Goal: Obtain resource: Download file/media

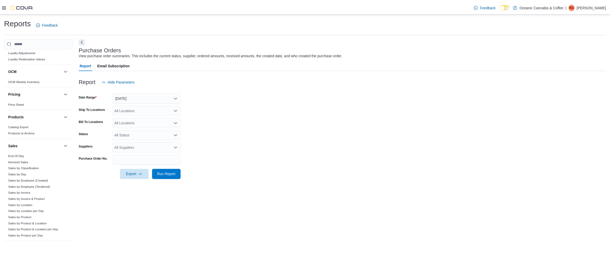
scroll to position [269, 0]
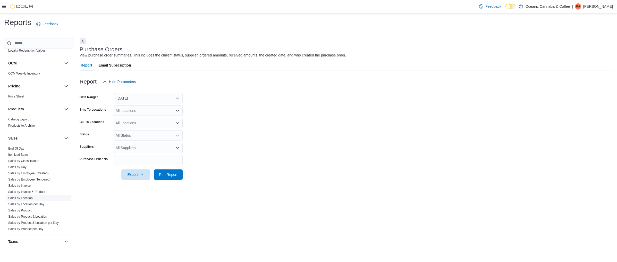
click at [26, 197] on link "Sales by Location" at bounding box center [20, 198] width 24 height 4
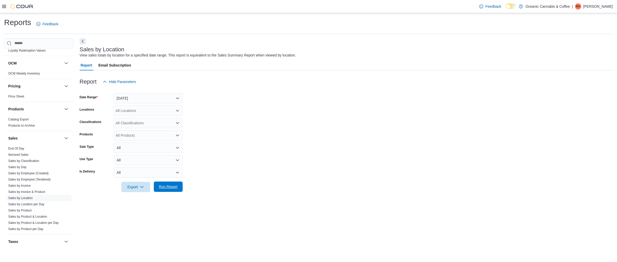
click at [165, 188] on span "Run Report" at bounding box center [168, 186] width 19 height 5
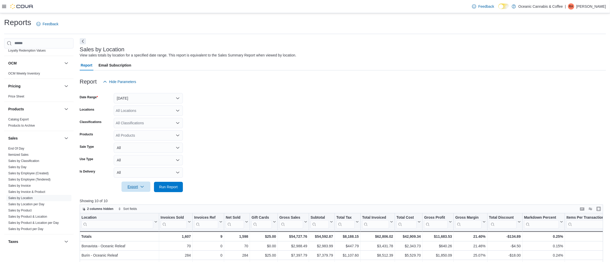
click at [142, 186] on icon "button" at bounding box center [142, 187] width 4 height 4
click at [128, 195] on span "Export to Excel" at bounding box center [136, 197] width 23 height 4
click at [143, 187] on icon "button" at bounding box center [141, 187] width 3 height 2
click at [130, 194] on button "Export to Excel" at bounding box center [136, 197] width 29 height 10
